Goal: Navigation & Orientation: Find specific page/section

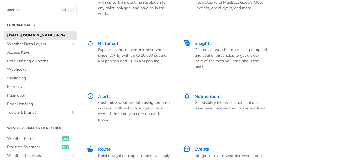
scroll to position [983, 0]
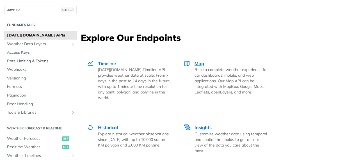
click at [202, 62] on span "Map" at bounding box center [200, 64] width 10 height 6
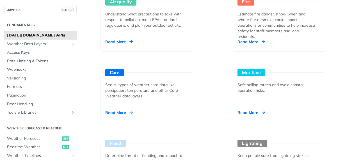
scroll to position [590, 0]
